Goal: Information Seeking & Learning: Learn about a topic

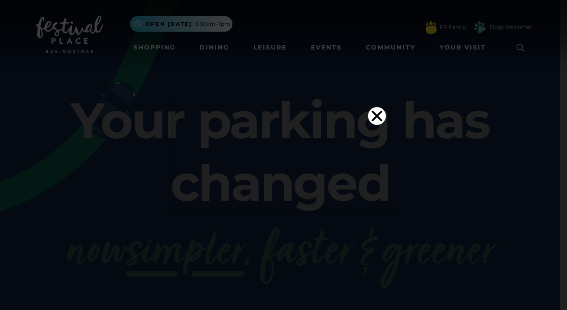
click at [376, 107] on icon "Close" at bounding box center [377, 116] width 18 height 18
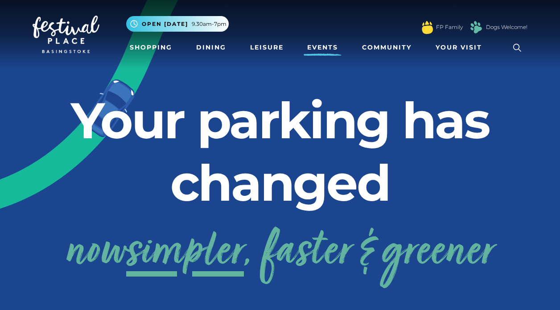
click at [326, 44] on link "Events" at bounding box center [323, 47] width 38 height 16
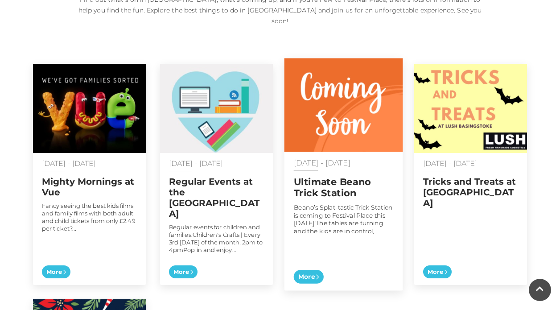
scroll to position [437, 0]
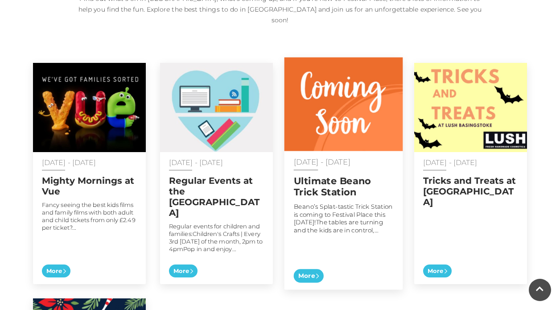
click at [331, 180] on h2 "Ultimate Beano Trick Station" at bounding box center [344, 186] width 100 height 22
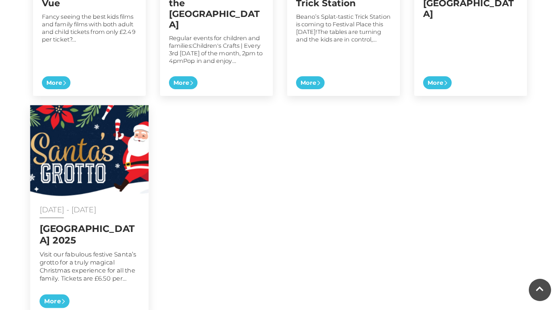
scroll to position [626, 0]
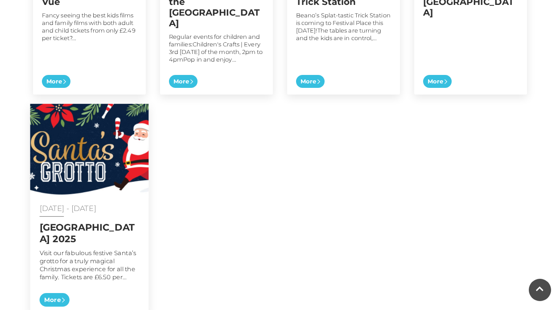
click at [95, 222] on h2 "[GEOGRAPHIC_DATA] 2025" at bounding box center [90, 233] width 100 height 22
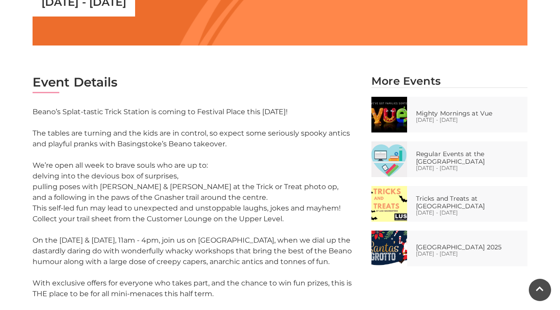
scroll to position [399, 0]
